Goal: Find specific page/section: Find specific page/section

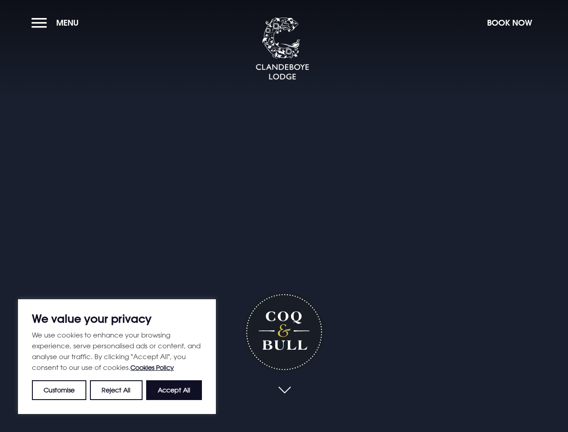
click at [284, 216] on div "Coq & Bull" at bounding box center [284, 245] width 126 height 346
click at [59, 390] on button "Customise" at bounding box center [59, 390] width 54 height 20
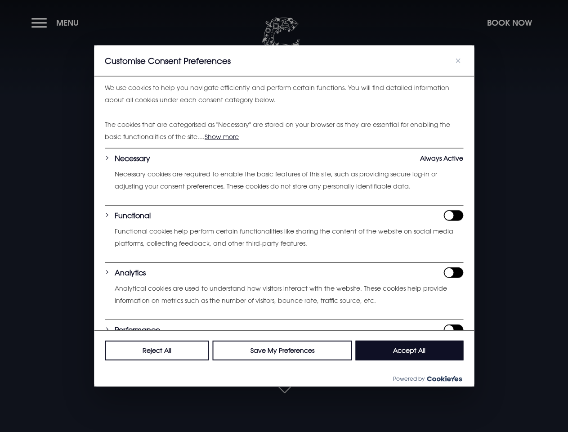
click at [116, 390] on div at bounding box center [284, 216] width 568 height 432
click at [174, 106] on p "We use cookies to help you navigate efficiently and perform certain functions. …" at bounding box center [284, 94] width 358 height 24
click at [57, 22] on div at bounding box center [284, 216] width 568 height 432
click at [509, 22] on div at bounding box center [284, 216] width 568 height 432
click at [284, 390] on div at bounding box center [284, 216] width 568 height 432
